Goal: Task Accomplishment & Management: Use online tool/utility

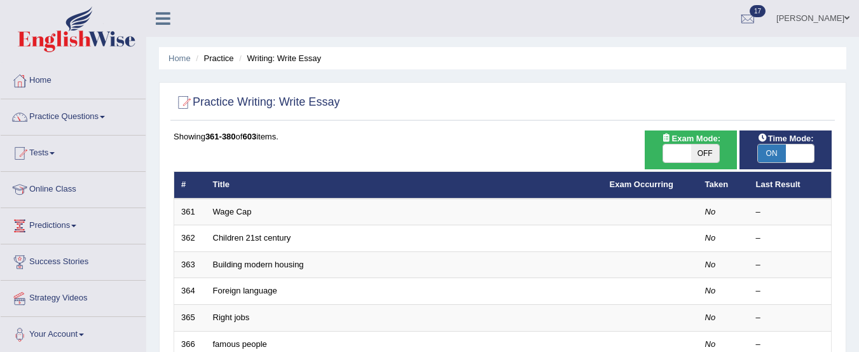
click at [710, 144] on div "ON OFF" at bounding box center [691, 153] width 57 height 19
click at [703, 156] on span "OFF" at bounding box center [705, 153] width 28 height 18
checkbox input "true"
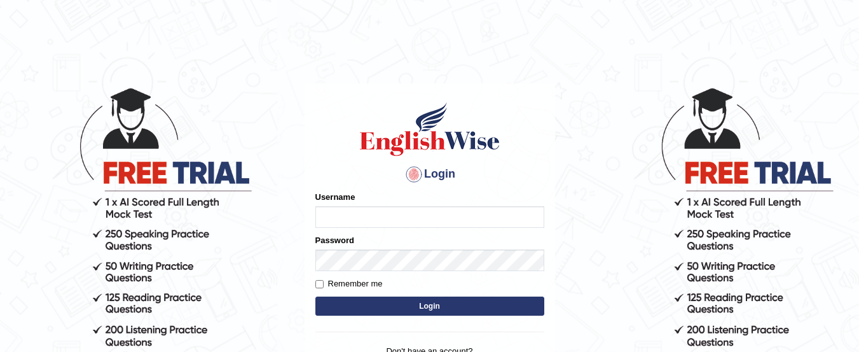
type input "yadwinder_online"
click at [450, 304] on button "Login" at bounding box center [429, 305] width 229 height 19
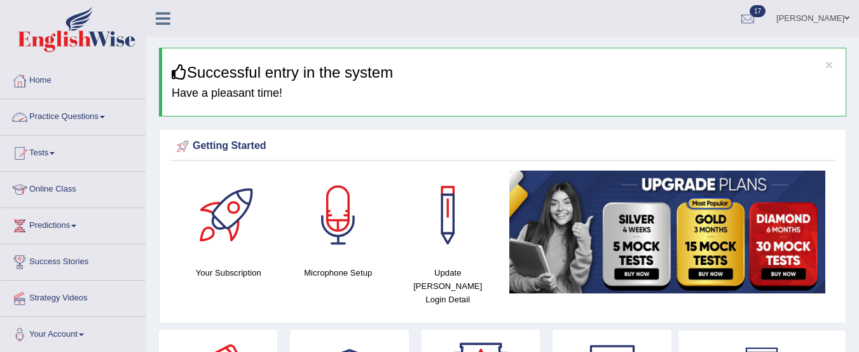
click at [92, 113] on link "Practice Questions" at bounding box center [73, 115] width 145 height 32
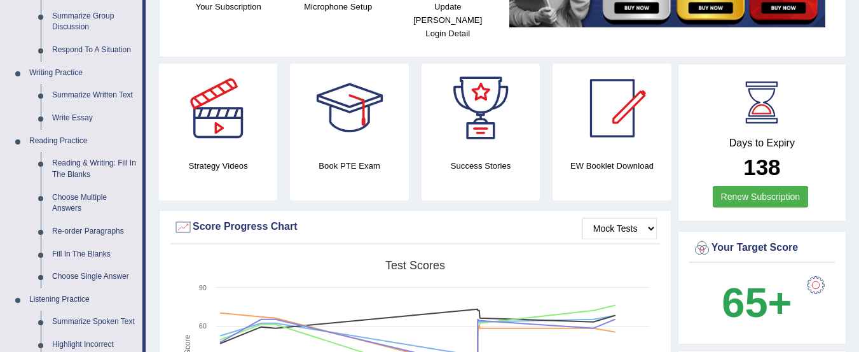
scroll to position [288, 0]
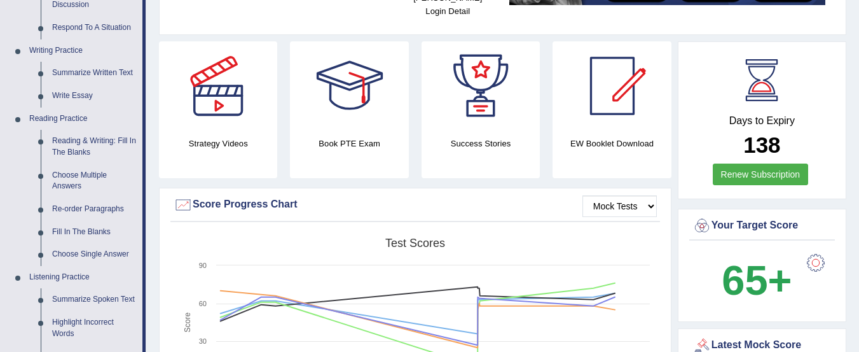
click at [83, 143] on link "Reading & Writing: Fill In The Blanks" at bounding box center [94, 147] width 96 height 34
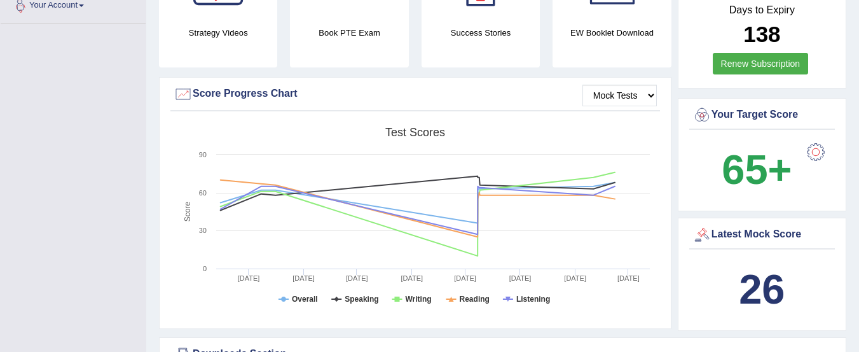
scroll to position [489, 0]
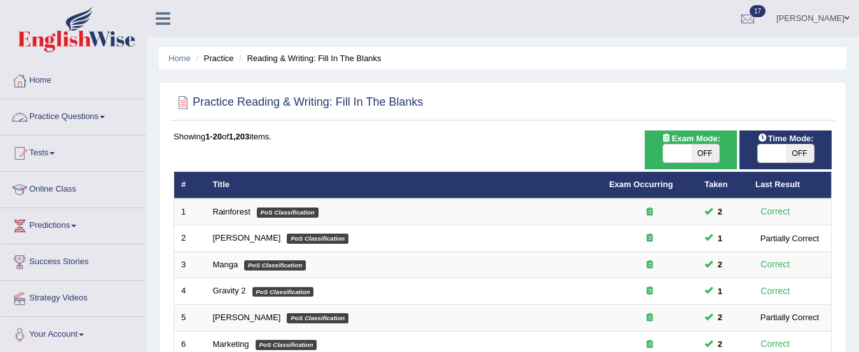
click at [705, 154] on span "OFF" at bounding box center [705, 153] width 28 height 18
checkbox input "true"
